Goal: Task Accomplishment & Management: Manage account settings

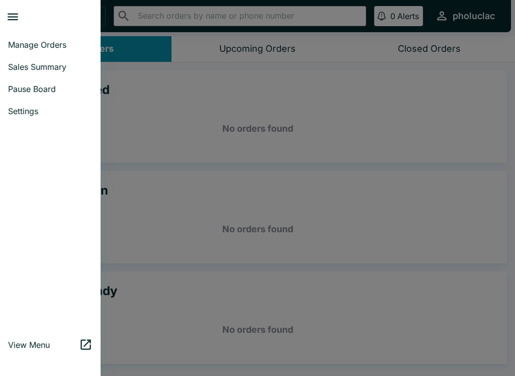
click at [36, 82] on link "Pause Board" at bounding box center [50, 89] width 101 height 22
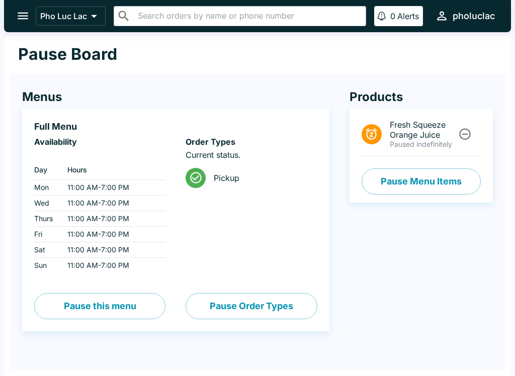
click at [407, 184] on button "Pause Menu Items" at bounding box center [421, 182] width 119 height 26
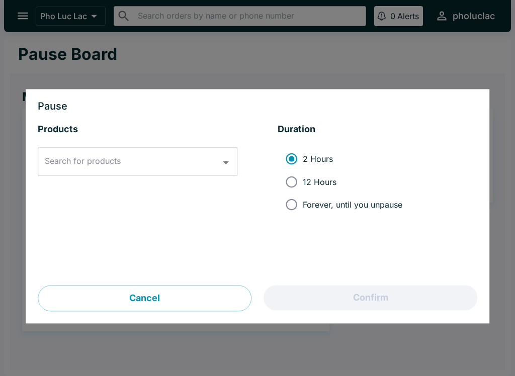
click at [189, 167] on input "Search for products" at bounding box center [130, 161] width 176 height 19
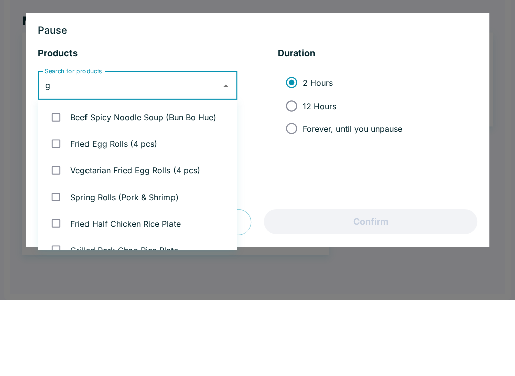
type input "ga"
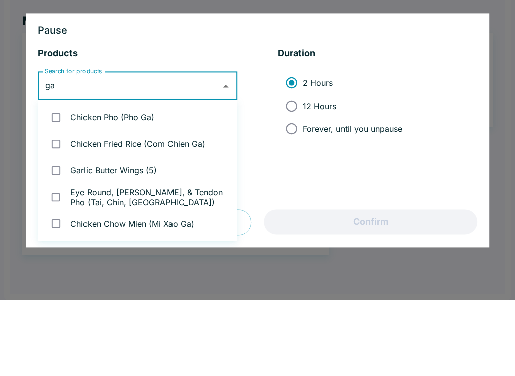
click at [190, 180] on li "Chicken Pho (Pho Ga)" at bounding box center [138, 193] width 200 height 27
checkbox input "true"
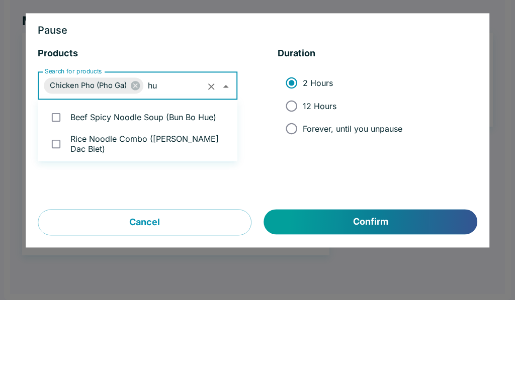
type input "hu"
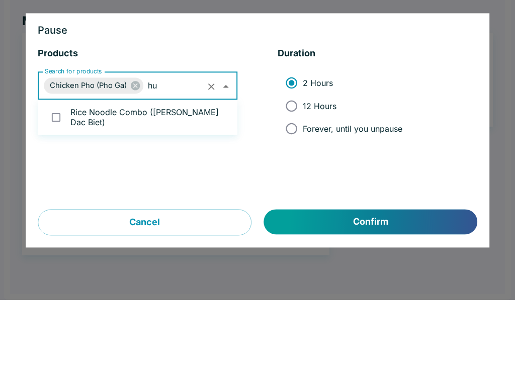
click at [198, 180] on li "Rice Noodle Combo ([PERSON_NAME] Dac Biet)" at bounding box center [138, 193] width 200 height 27
checkbox input "true"
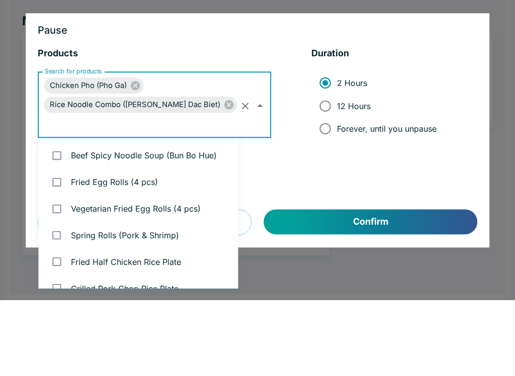
scroll to position [120, 0]
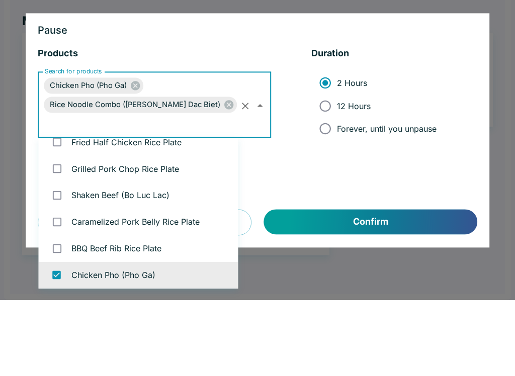
click at [314, 171] on input "12 Hours" at bounding box center [325, 182] width 23 height 23
radio input "true"
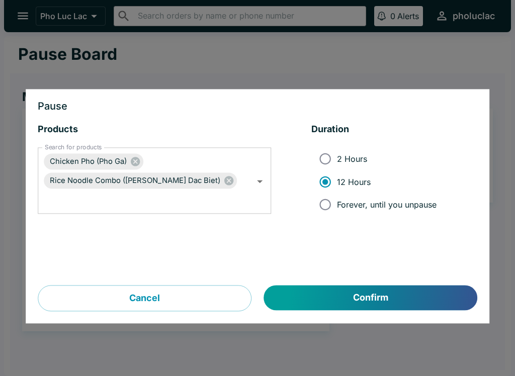
click at [393, 304] on button "Confirm" at bounding box center [370, 298] width 213 height 25
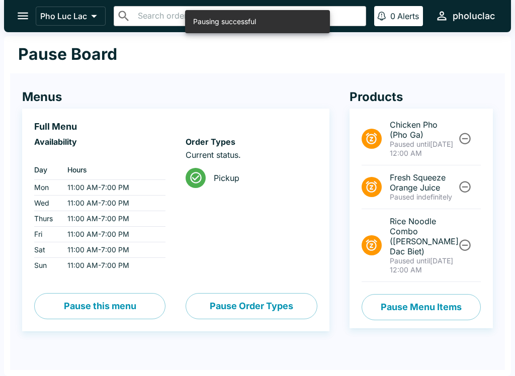
click at [23, 12] on icon "open drawer" at bounding box center [23, 16] width 14 height 14
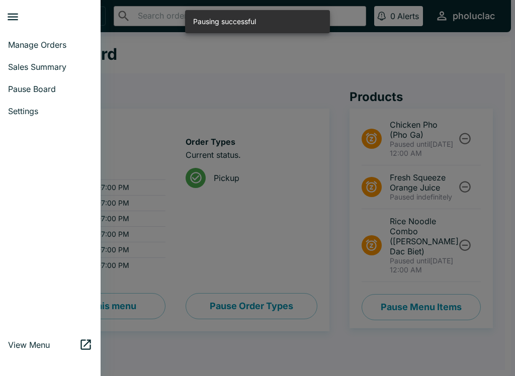
click at [26, 52] on link "Manage Orders" at bounding box center [50, 45] width 101 height 22
